Goal: Information Seeking & Learning: Find specific page/section

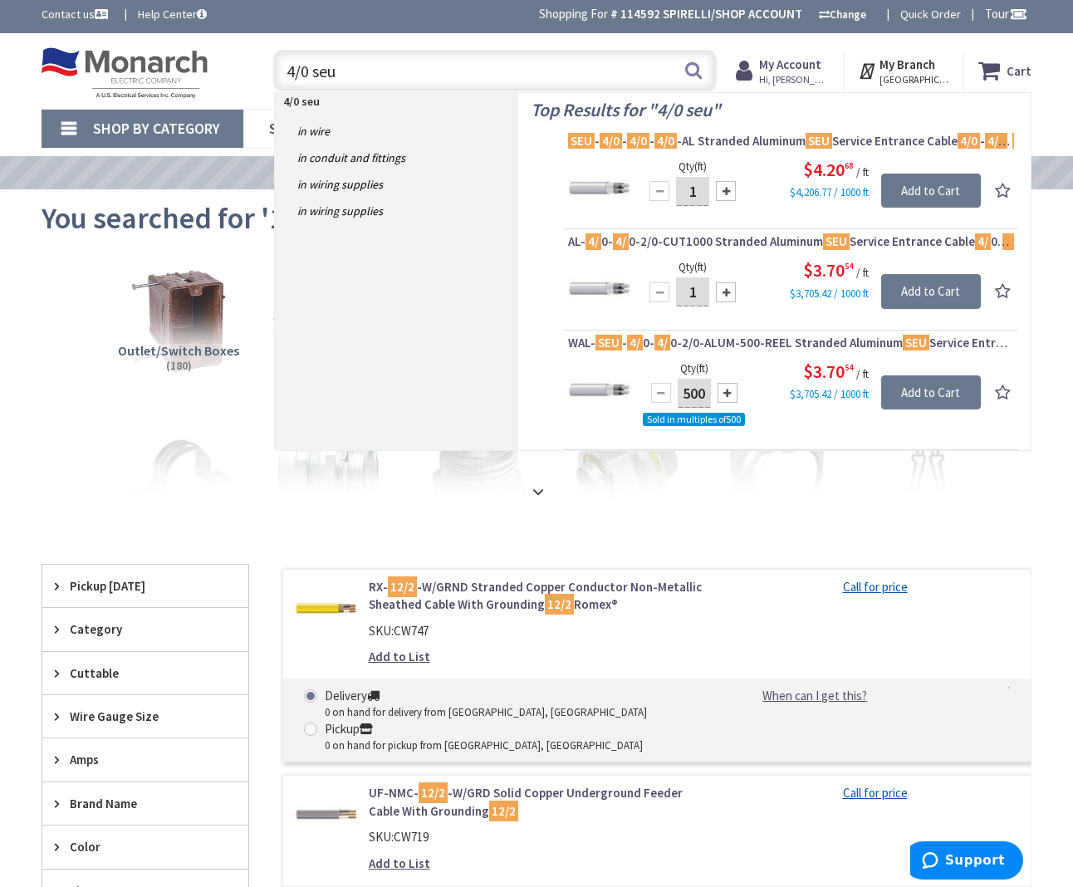
scroll to position [3, 0]
drag, startPoint x: 368, startPoint y: 69, endPoint x: 399, endPoint y: 65, distance: 31.8
click at [195, 46] on div "Toggle Nav 4/0 seu 4/0 seu Search Cart My Cart Close" at bounding box center [536, 71] width 1015 height 56
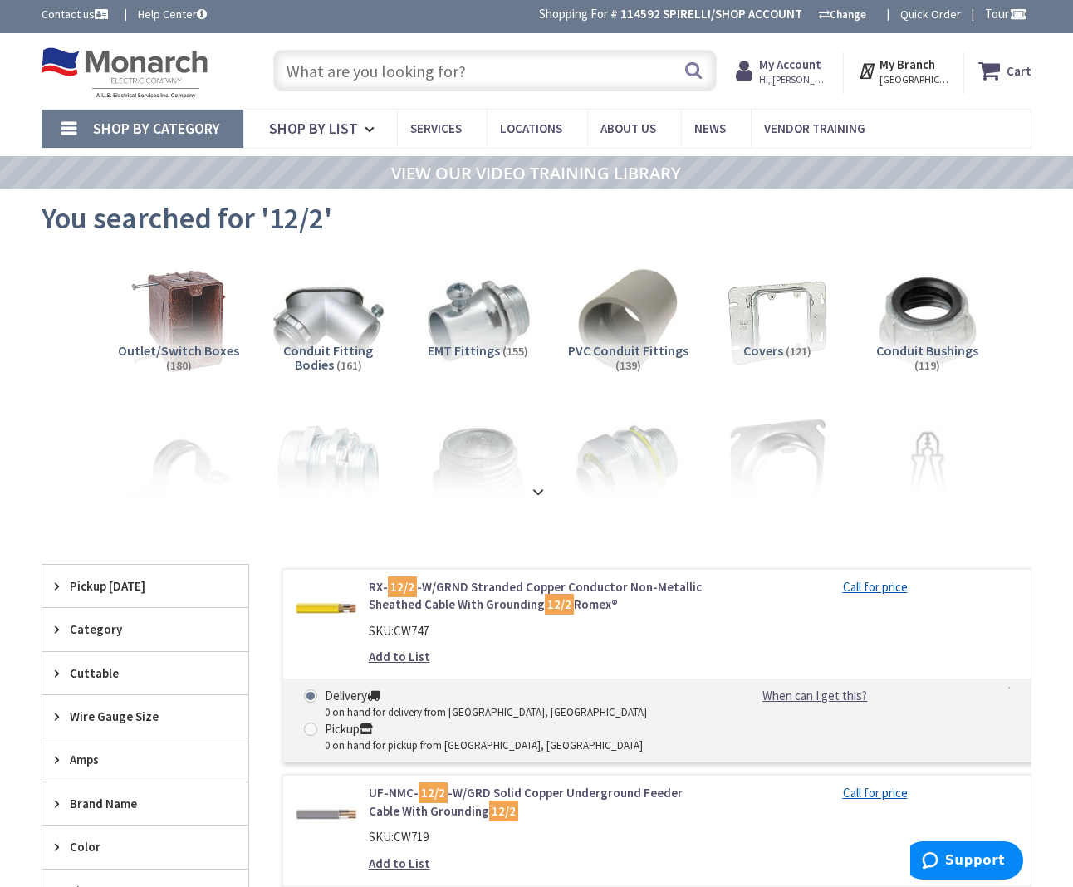
click at [351, 78] on input "text" at bounding box center [494, 71] width 443 height 42
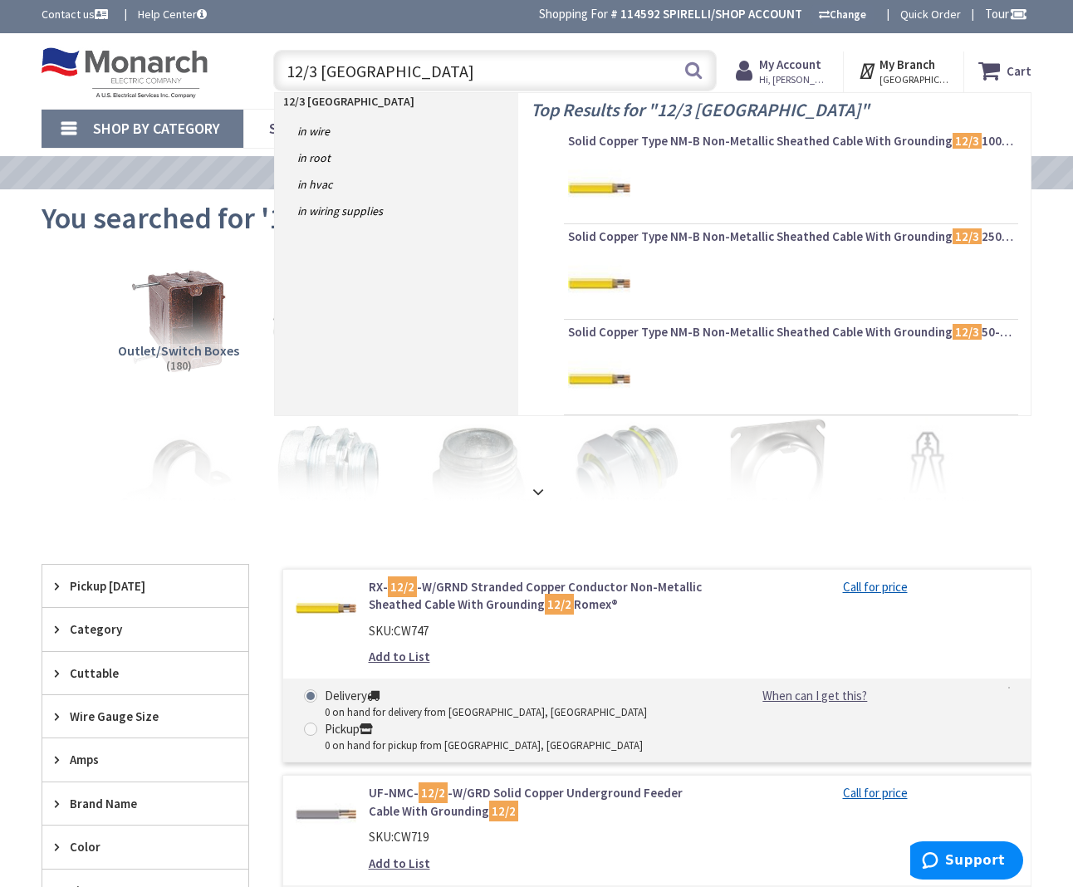
type input "12/3 romex"
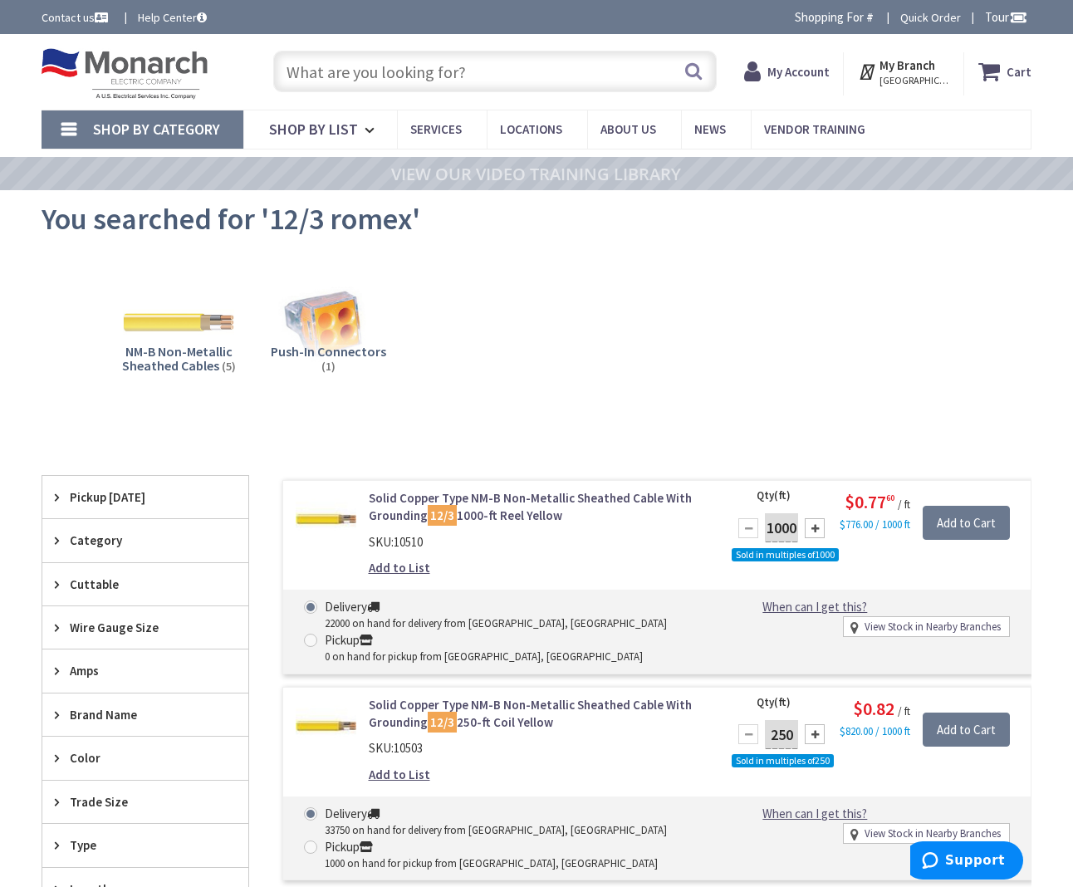
type input "[GEOGRAPHIC_DATA], [GEOGRAPHIC_DATA]"
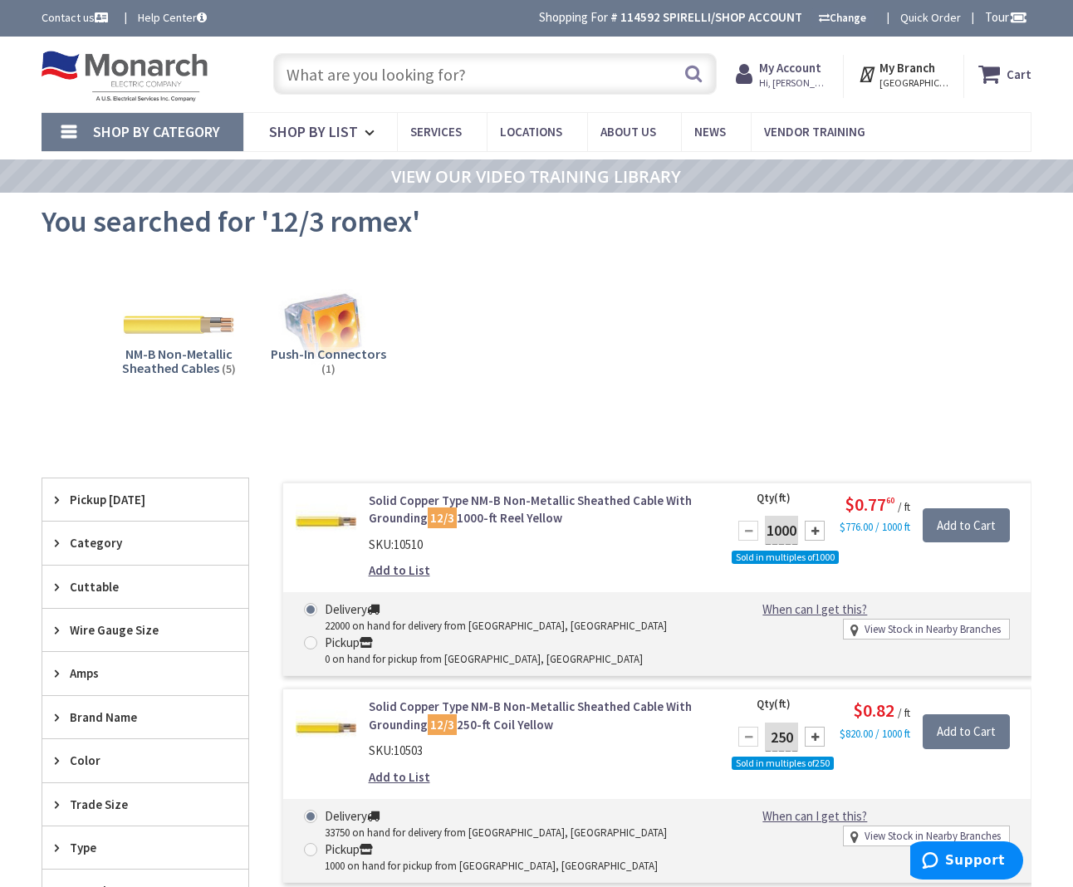
click at [321, 90] on input "text" at bounding box center [494, 74] width 443 height 42
drag, startPoint x: 465, startPoint y: 76, endPoint x: 495, endPoint y: 65, distance: 32.1
click at [465, 76] on input "text" at bounding box center [494, 74] width 443 height 42
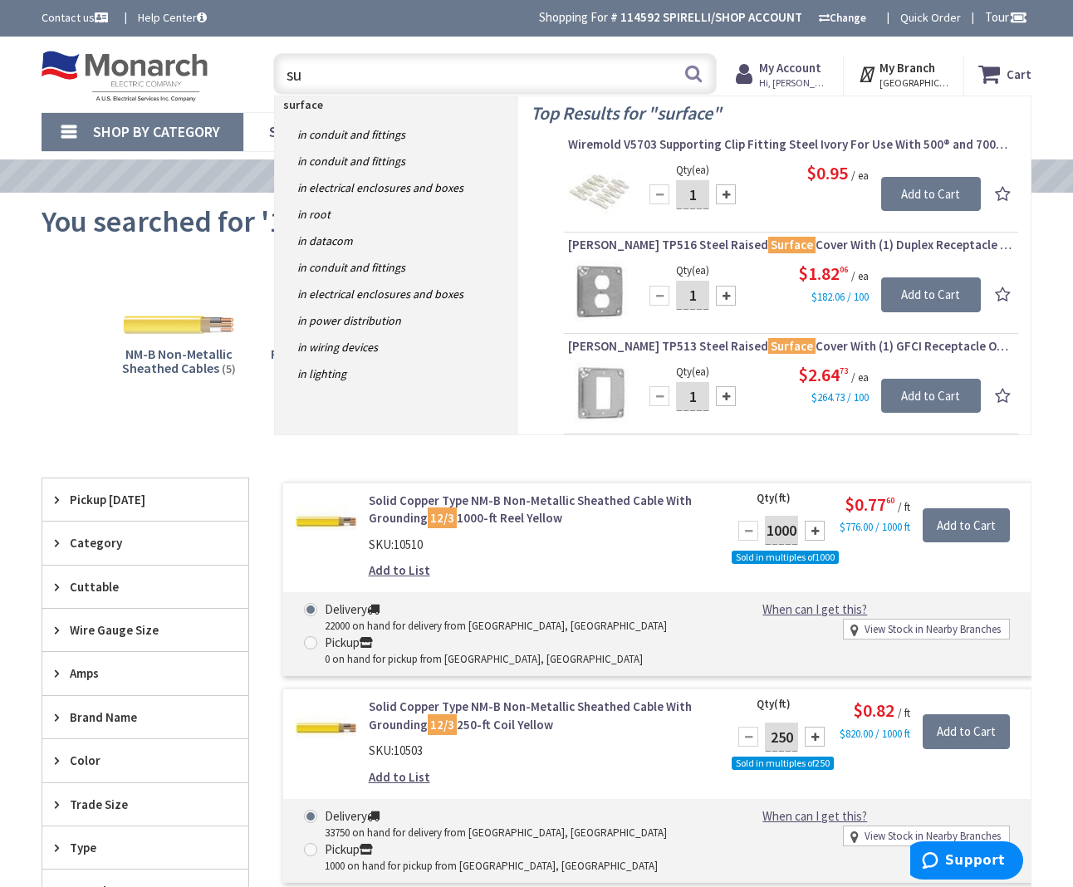
type input "s"
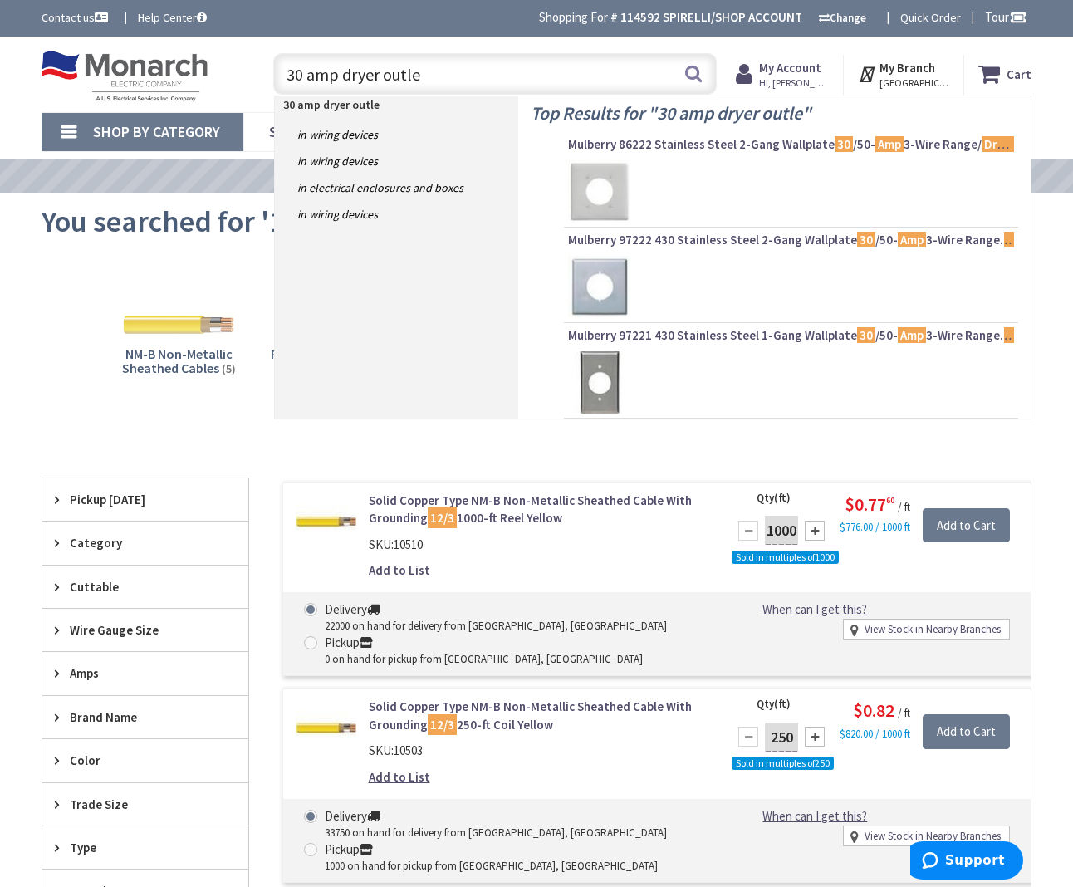
type input "30 amp dryer outlet"
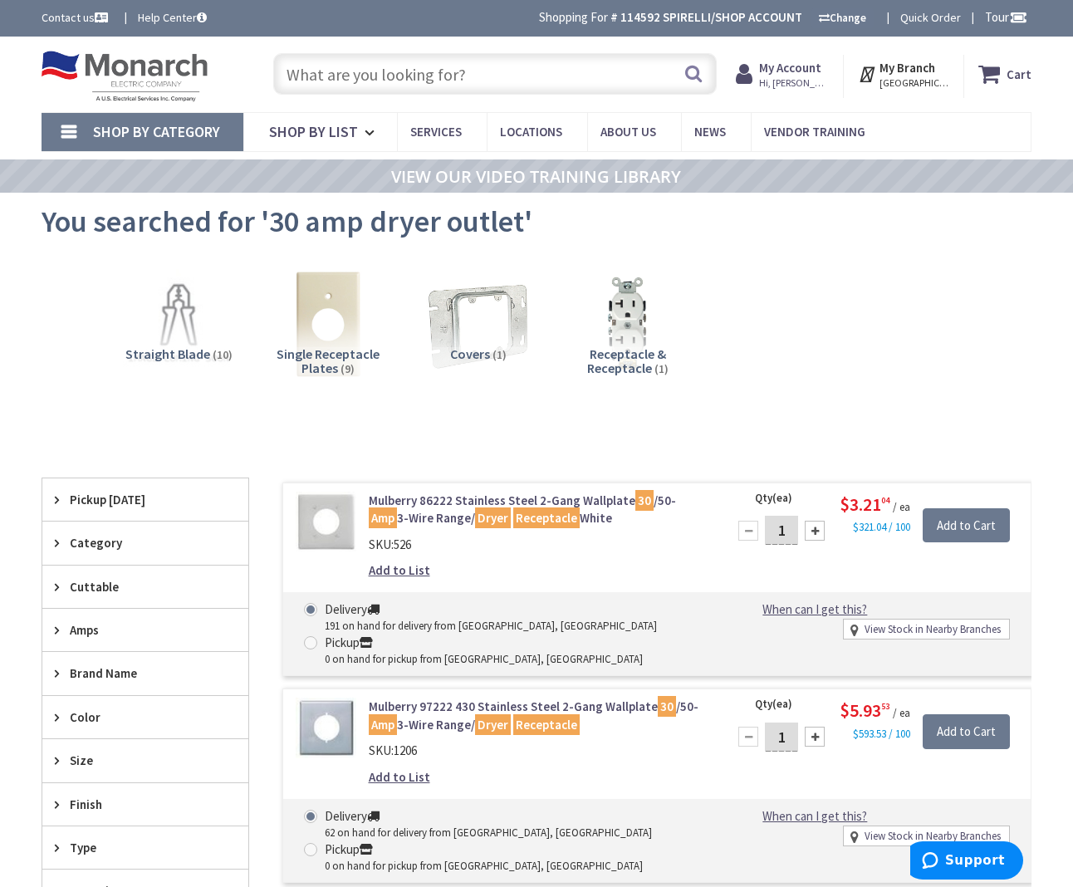
click at [448, 82] on input "text" at bounding box center [494, 74] width 443 height 42
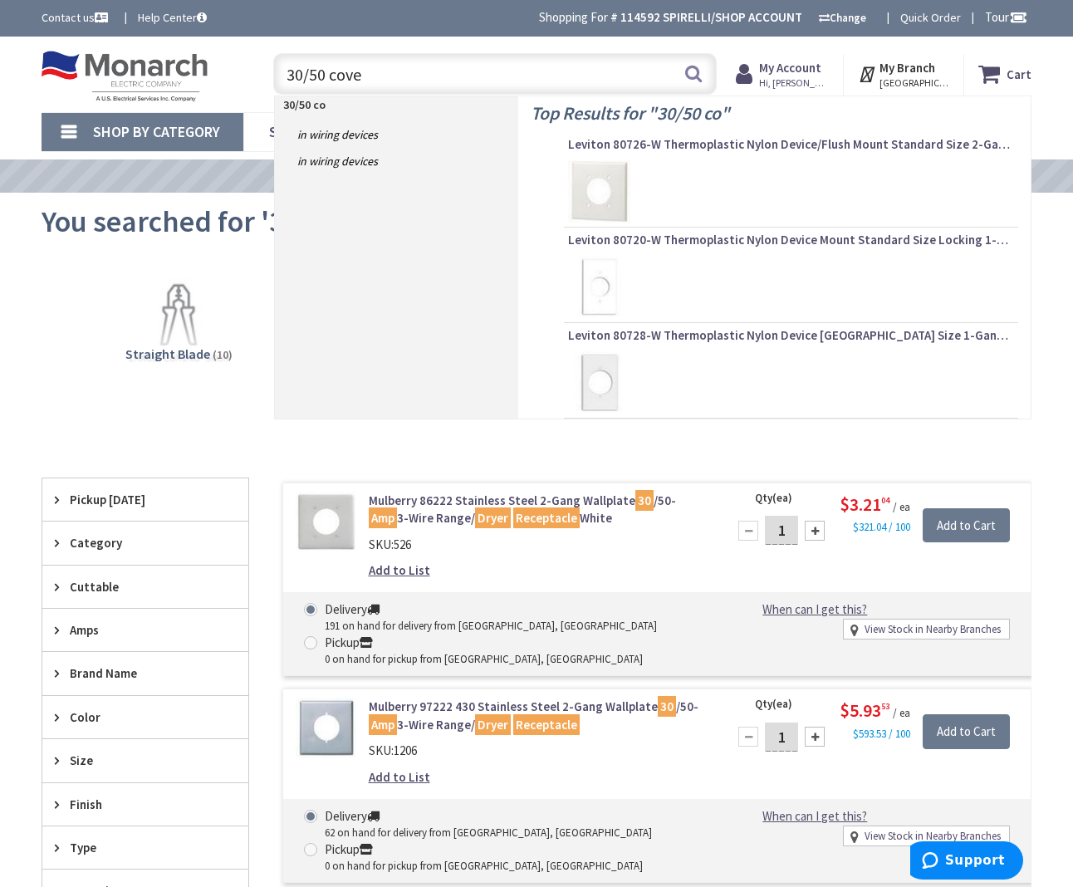
type input "30/50 cover"
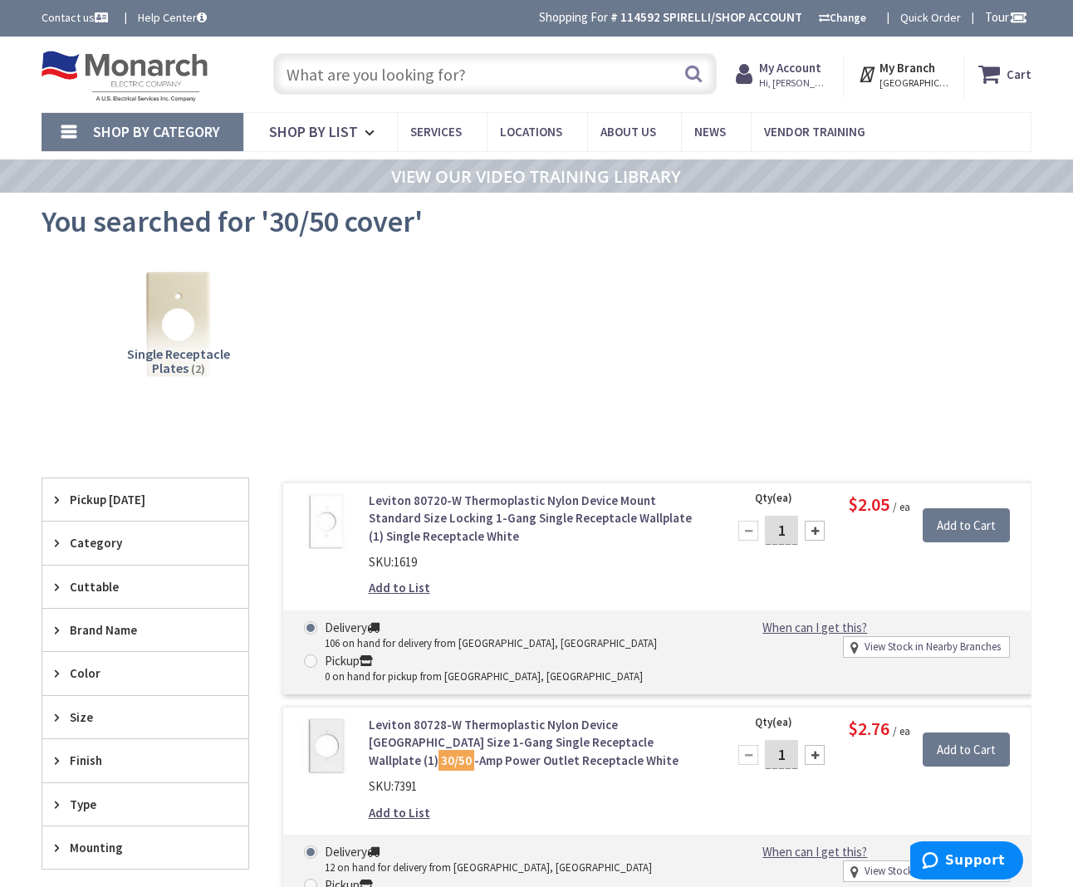
click at [399, 74] on input "text" at bounding box center [494, 74] width 443 height 42
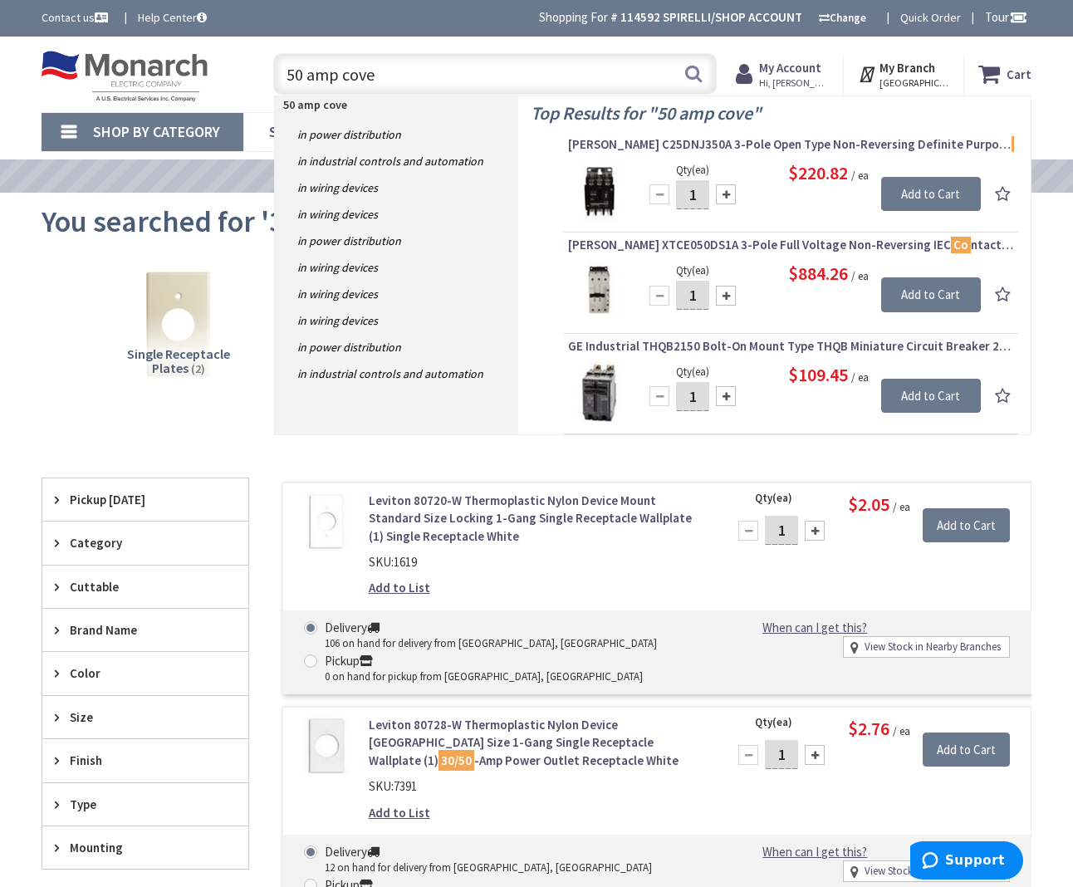
type input "50 amp cover"
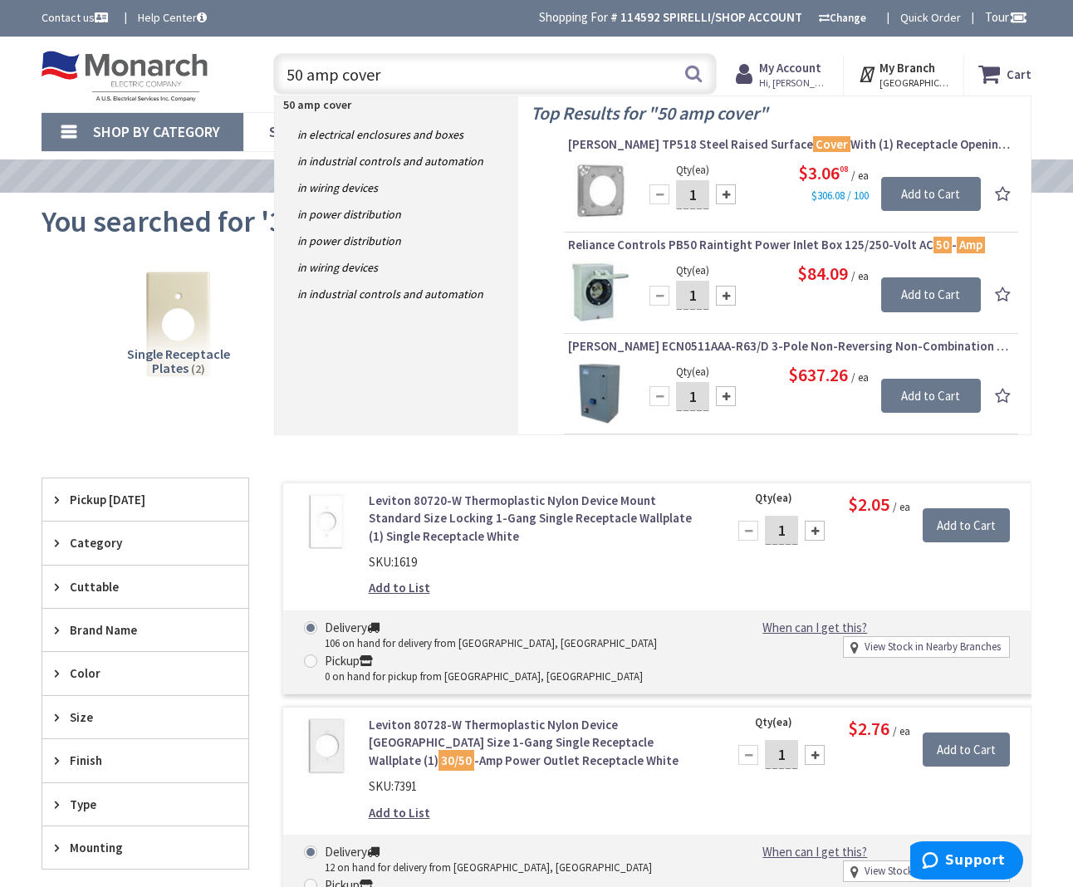
drag, startPoint x: 413, startPoint y: 70, endPoint x: 155, endPoint y: 86, distance: 257.9
click at [128, 99] on div "Toggle Nav 50 amp cover 50 amp cover Search Cart My Cart Close" at bounding box center [536, 74] width 1015 height 56
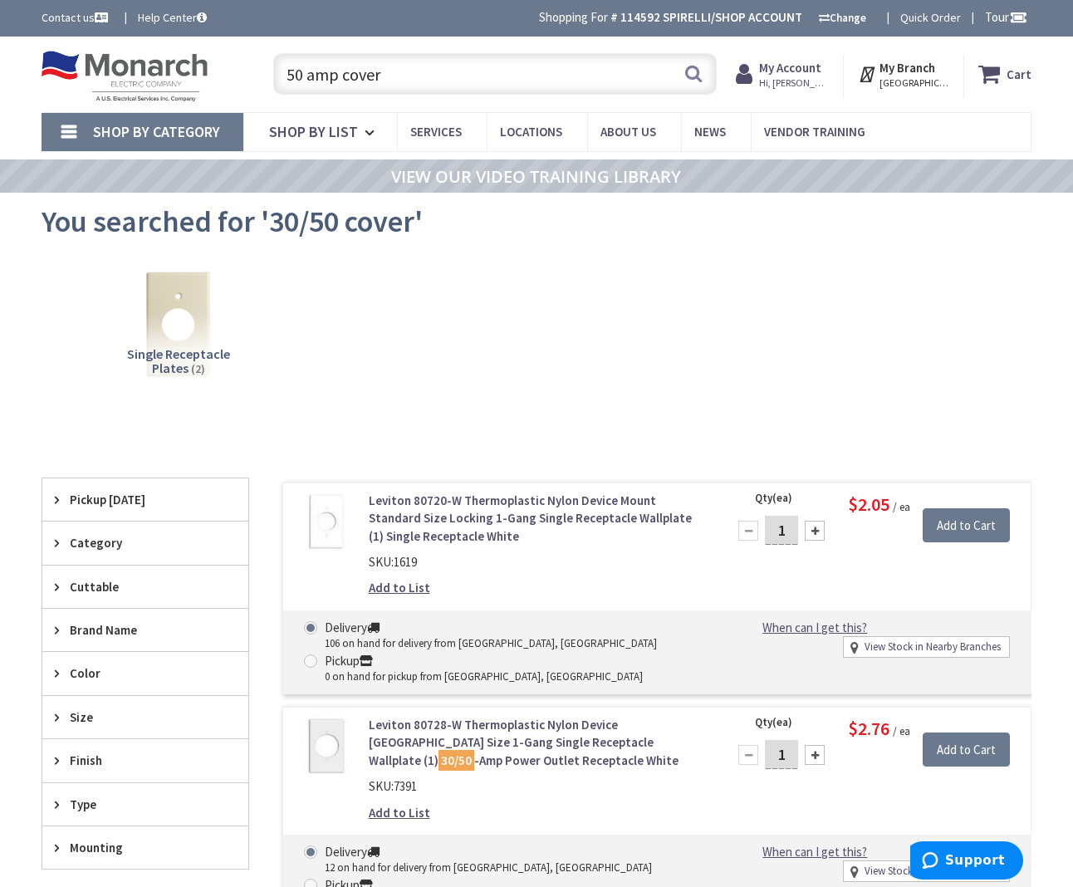
drag, startPoint x: 409, startPoint y: 77, endPoint x: 274, endPoint y: 76, distance: 134.5
click at [276, 76] on input "50 amp cover" at bounding box center [494, 74] width 443 height 42
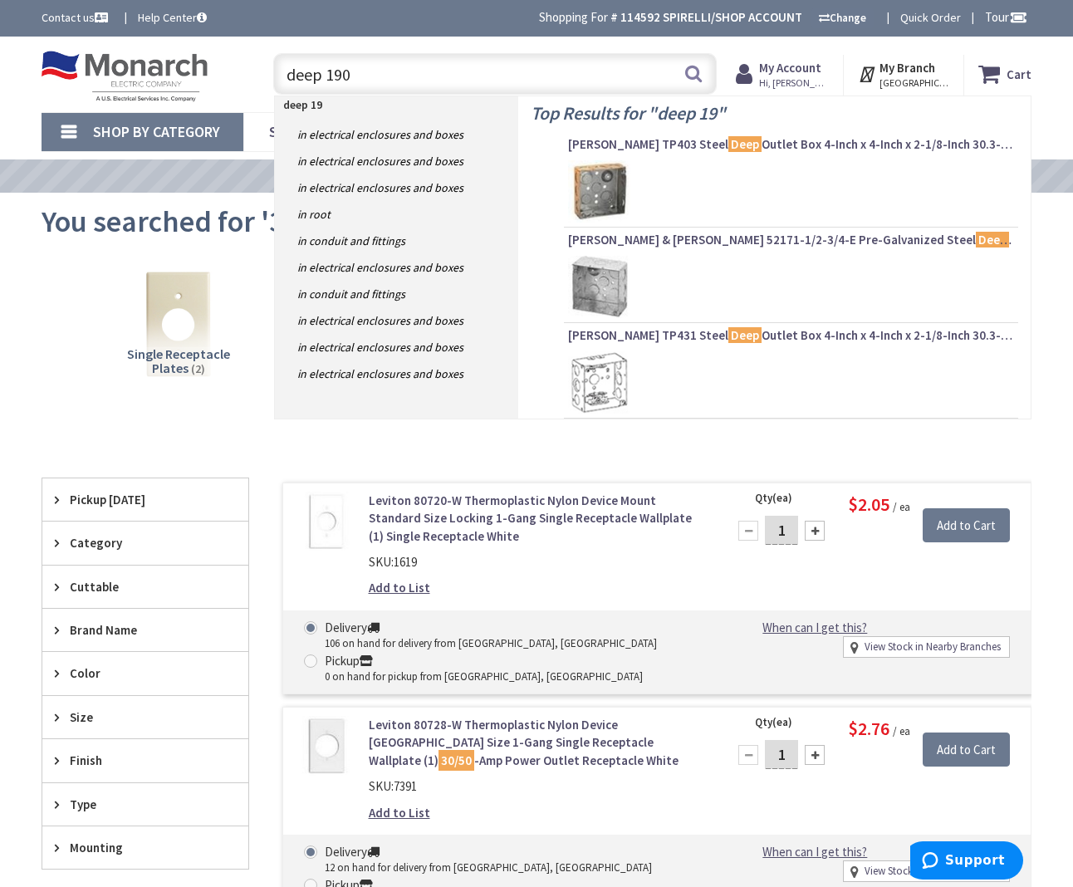
type input "deep 1900"
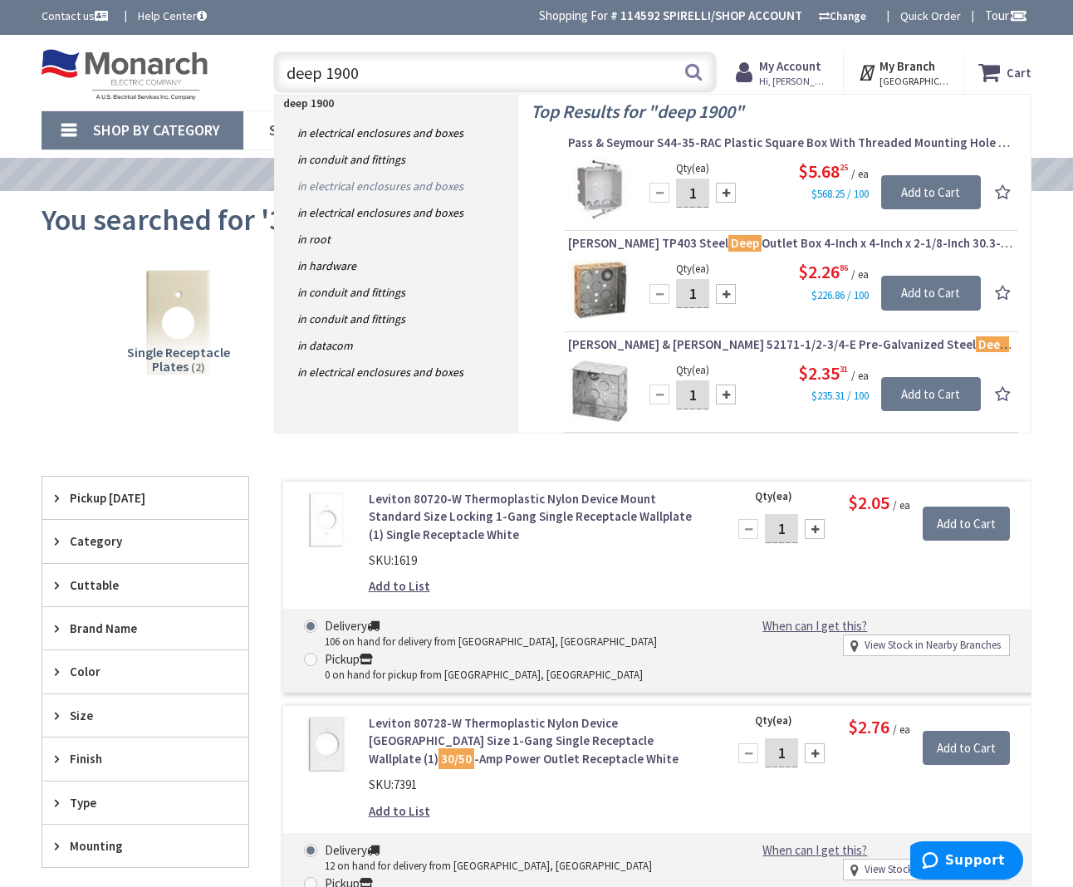
scroll to position [2, 0]
click at [427, 71] on input "deep 1900" at bounding box center [494, 72] width 443 height 42
drag, startPoint x: 296, startPoint y: 74, endPoint x: 193, endPoint y: 79, distance: 103.1
click at [193, 79] on div "Toggle Nav deep 1900 deep 1900 Search Cart My Cart Close You have no items in y…" at bounding box center [536, 73] width 1015 height 56
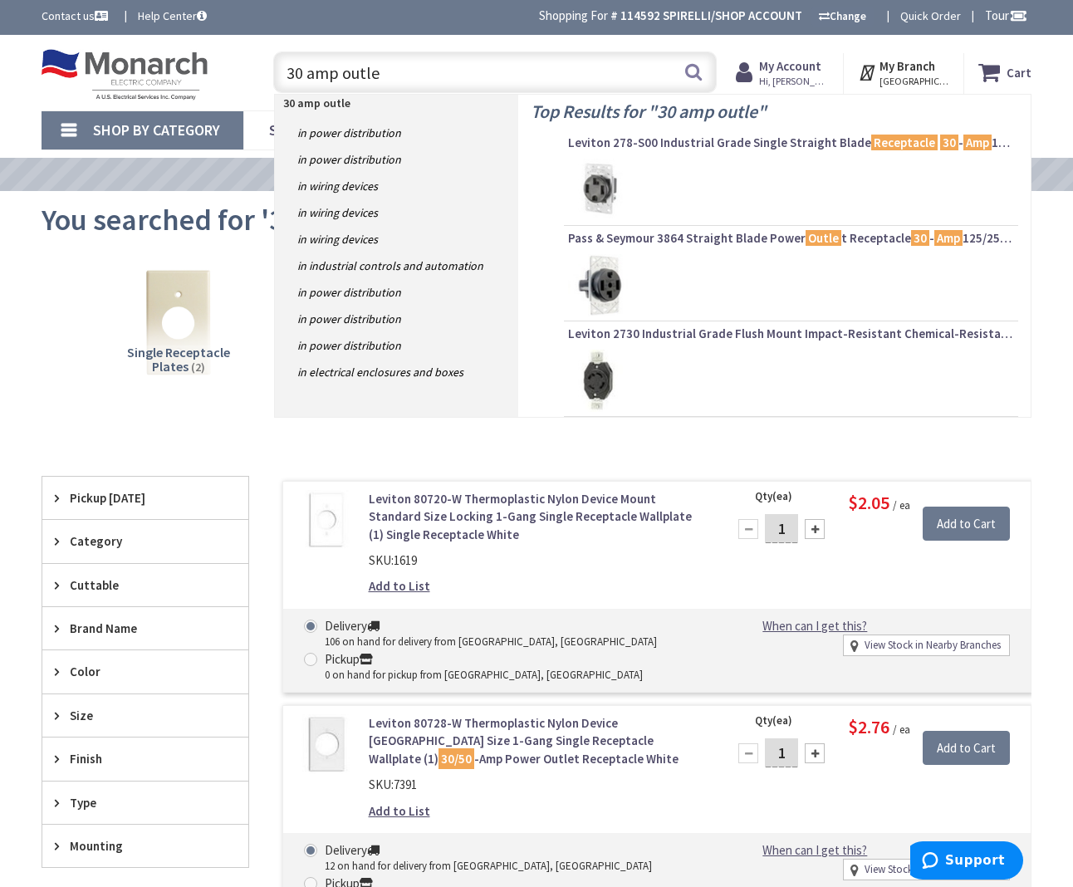
type input "30 amp outlet"
